Goal: Answer question/provide support: Share knowledge or assist other users

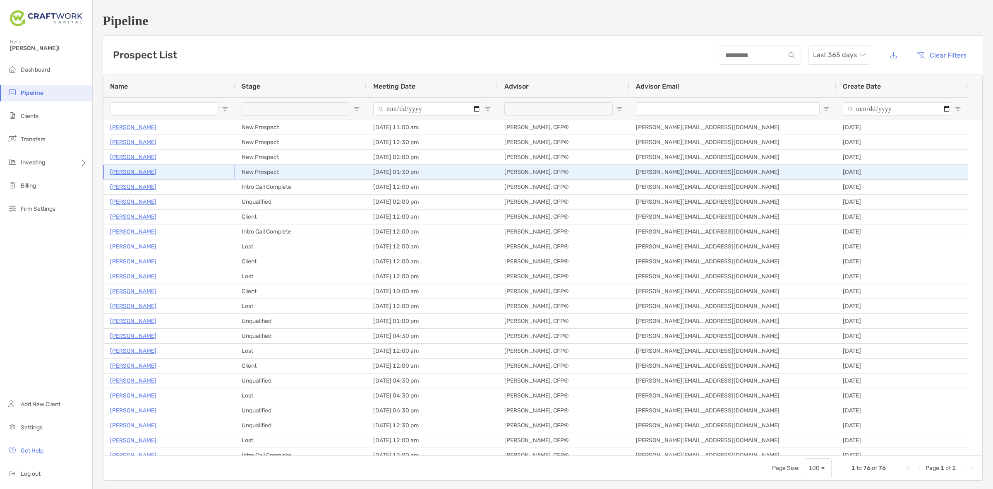
click at [134, 173] on p "[PERSON_NAME]" at bounding box center [133, 172] width 46 height 10
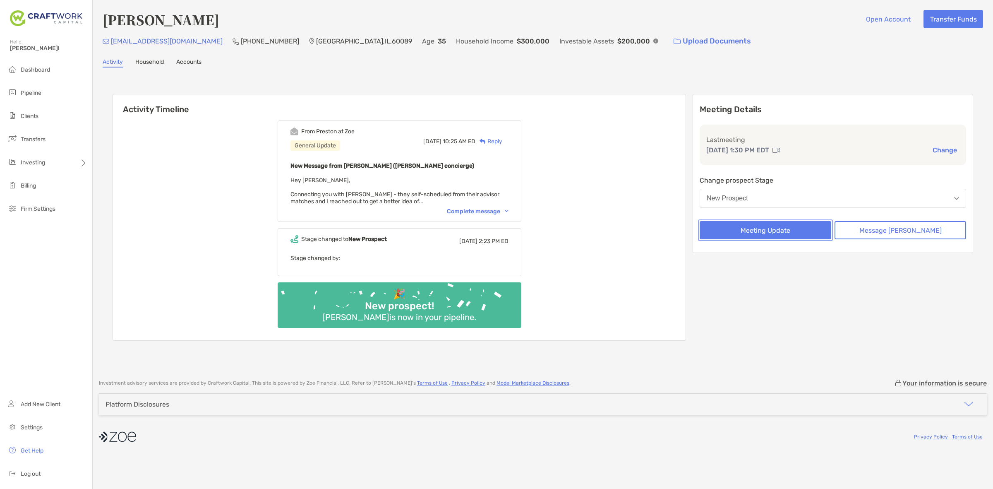
click at [787, 221] on button "Meeting Update" at bounding box center [766, 230] width 132 height 18
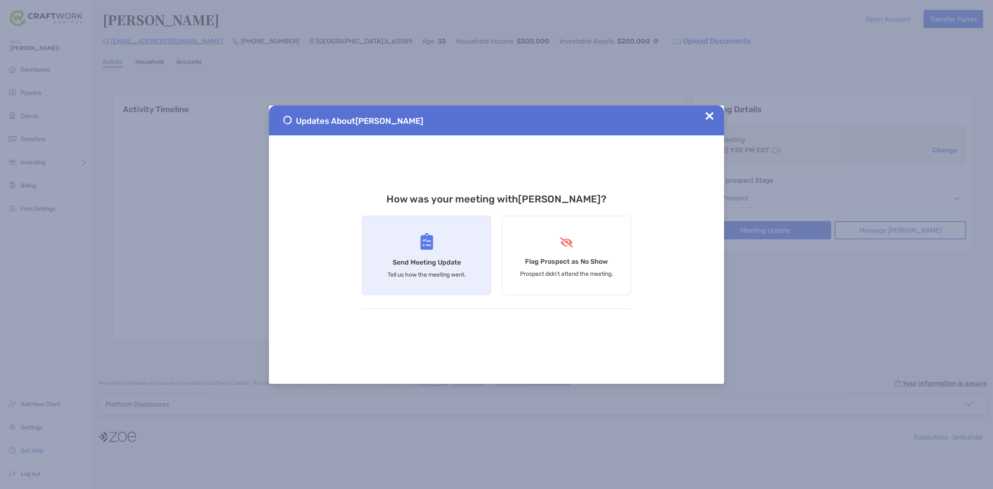
click at [441, 258] on h4 "Send Meeting Update" at bounding box center [427, 262] width 68 height 8
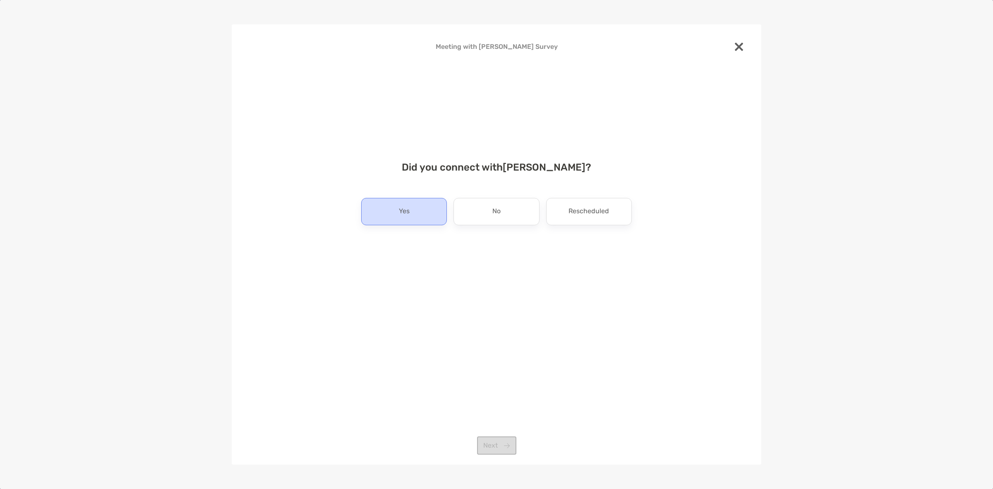
click at [435, 216] on div "Yes" at bounding box center [404, 211] width 86 height 27
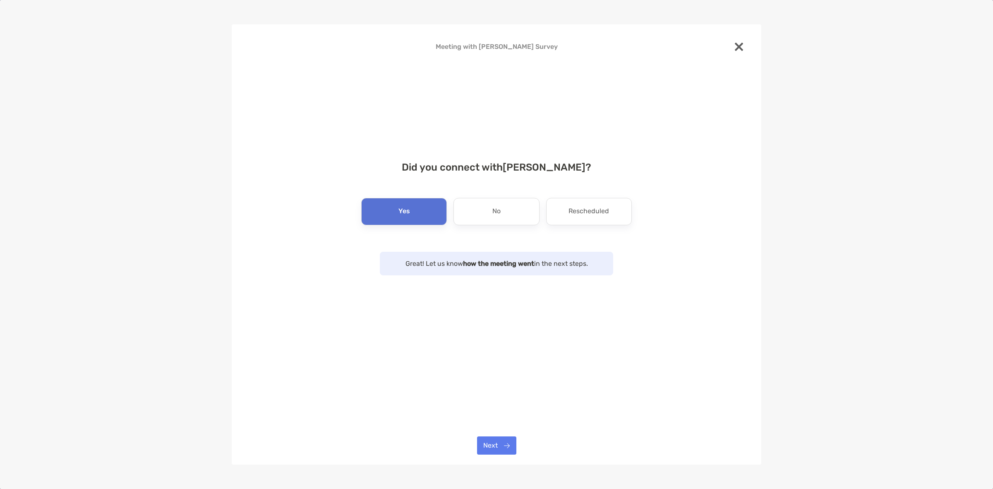
click at [505, 433] on div "Meeting with David Ban Survey Did you connect with David Ban ? Yes No Reschedul…" at bounding box center [497, 244] width 530 height 440
click at [505, 441] on button "Next" at bounding box center [496, 445] width 39 height 18
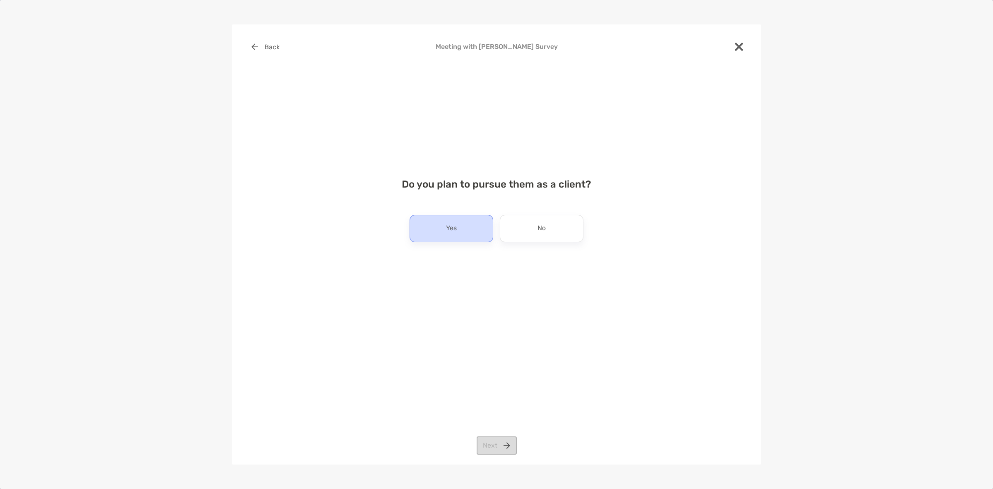
click at [481, 235] on div "Yes" at bounding box center [452, 228] width 84 height 27
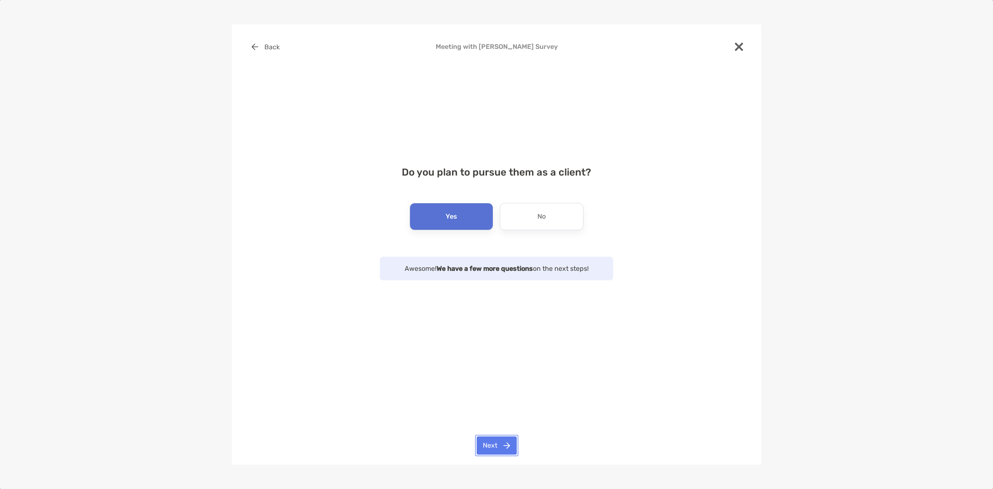
click at [510, 442] on button "Next" at bounding box center [497, 445] width 40 height 18
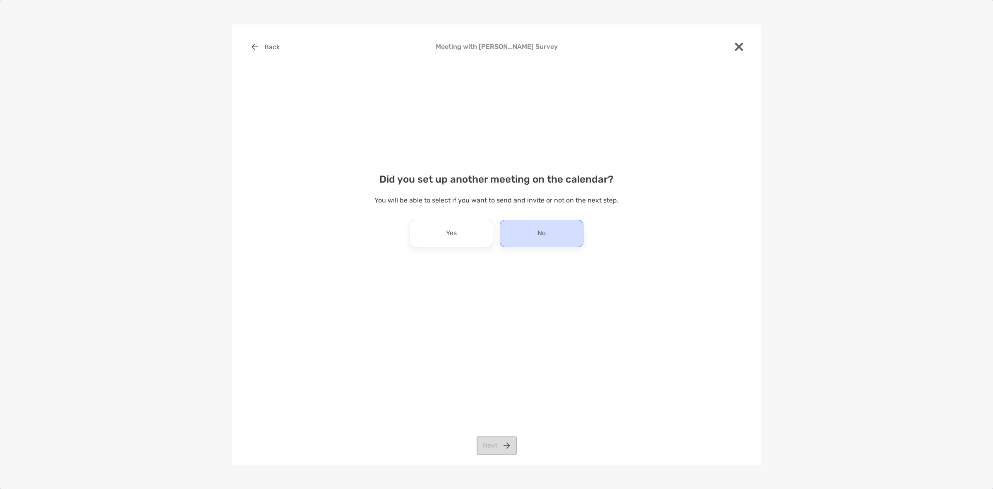
click at [526, 241] on div "No" at bounding box center [542, 233] width 84 height 27
click at [506, 448] on button "Next" at bounding box center [497, 445] width 40 height 18
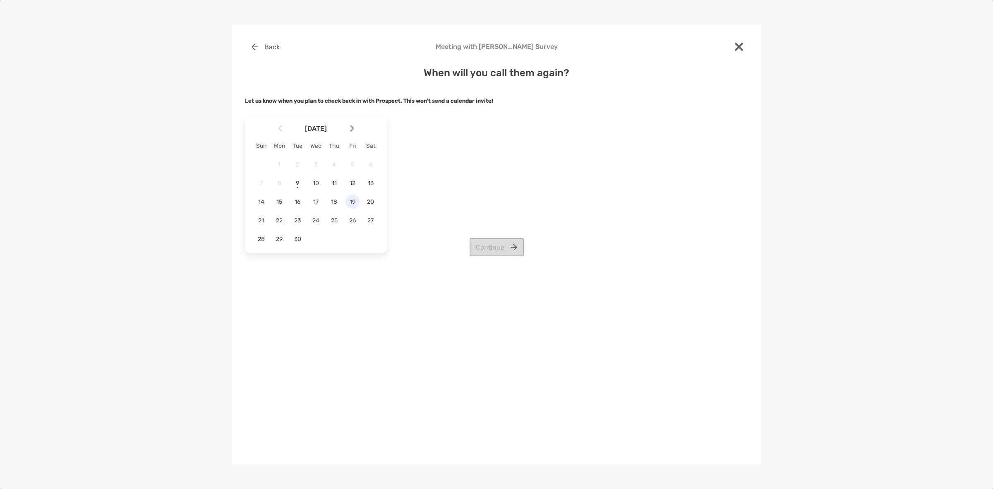
click at [355, 200] on span "19" at bounding box center [353, 201] width 14 height 7
click at [502, 249] on button "Continue" at bounding box center [497, 247] width 54 height 18
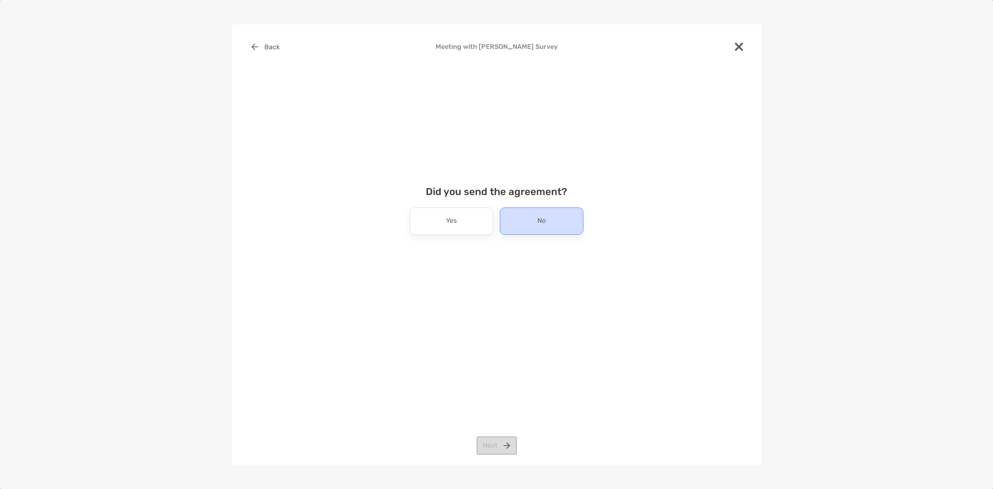
click at [551, 221] on div "No" at bounding box center [542, 220] width 84 height 27
click at [504, 448] on button "Next" at bounding box center [497, 445] width 40 height 18
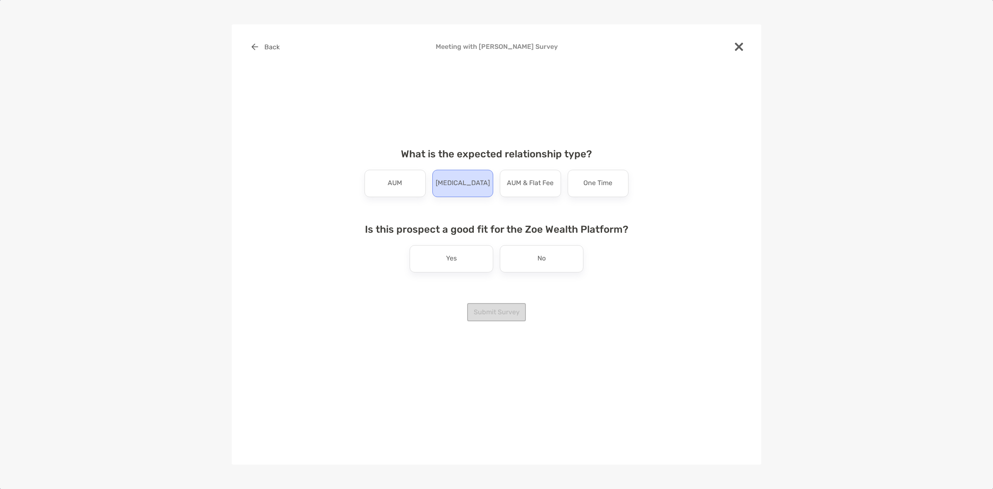
click at [459, 180] on p "Retainer" at bounding box center [463, 183] width 54 height 13
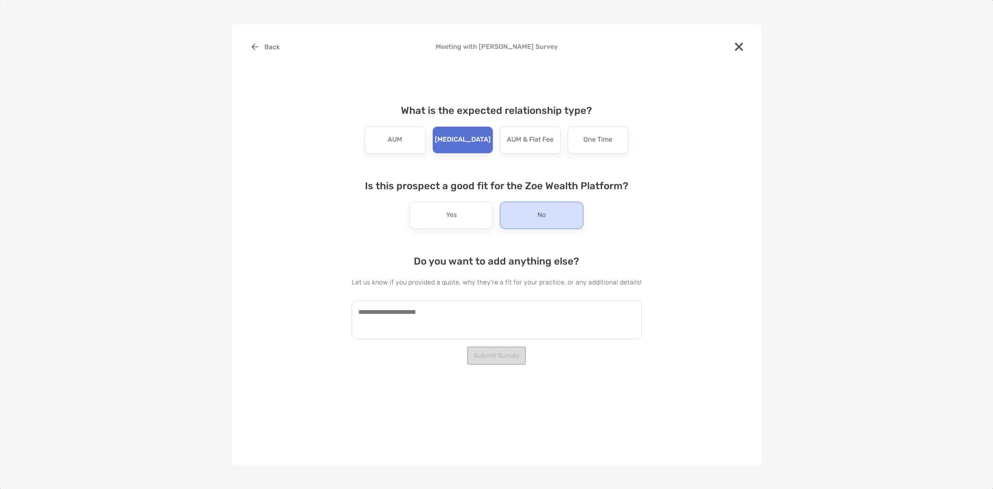
click at [526, 221] on div "No" at bounding box center [542, 215] width 84 height 27
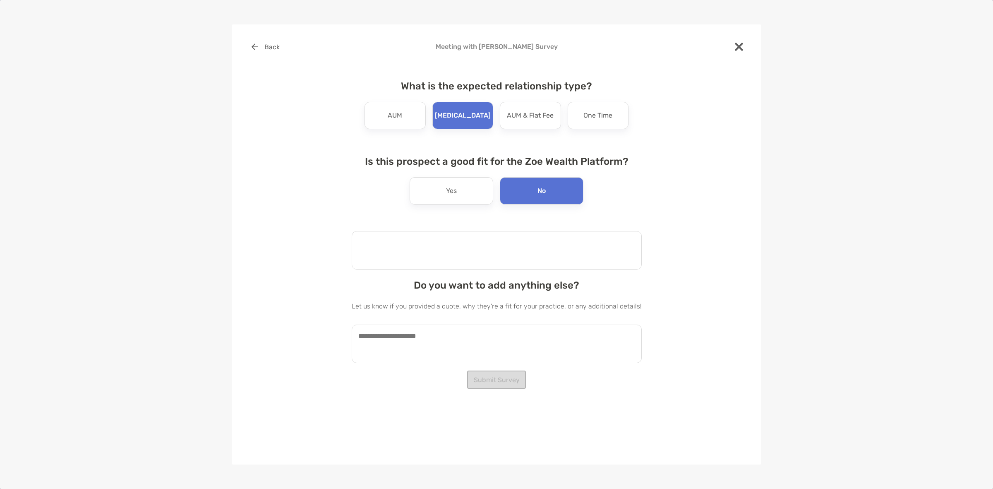
click at [447, 256] on textarea at bounding box center [497, 250] width 290 height 38
type textarea "****"
click at [447, 255] on textarea at bounding box center [493, 250] width 282 height 38
type textarea "**********"
click at [528, 341] on textarea at bounding box center [497, 344] width 290 height 38
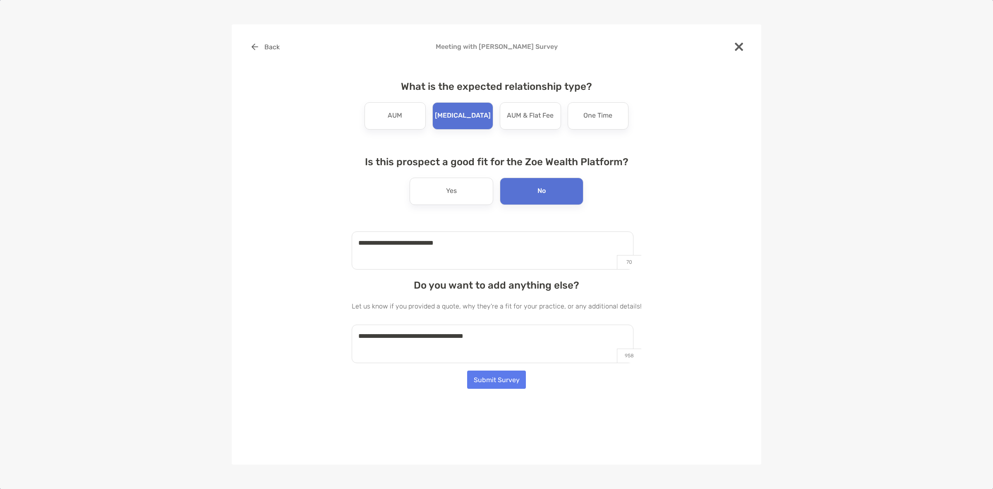
click at [499, 339] on textarea "**********" at bounding box center [493, 344] width 282 height 38
type textarea "**********"
click at [495, 378] on button "Submit Survey" at bounding box center [496, 379] width 59 height 18
